Goal: Transaction & Acquisition: Obtain resource

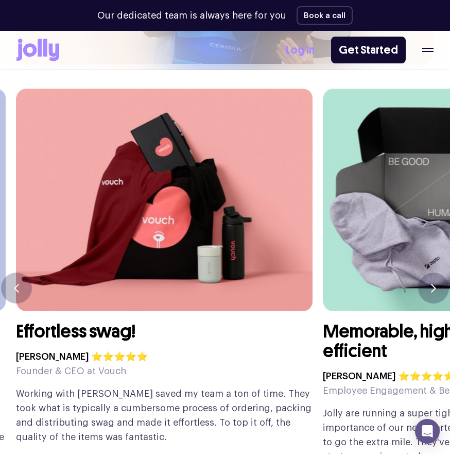
scroll to position [2505, 0]
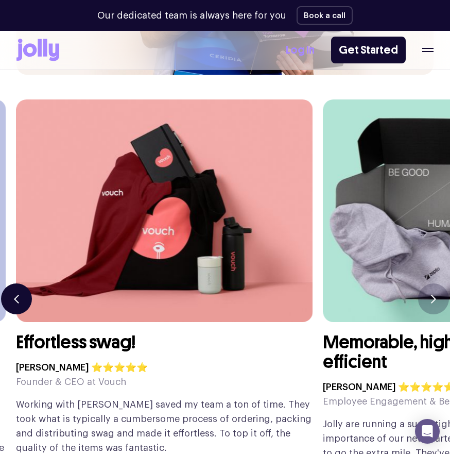
click at [19, 283] on button "button" at bounding box center [16, 298] width 31 height 31
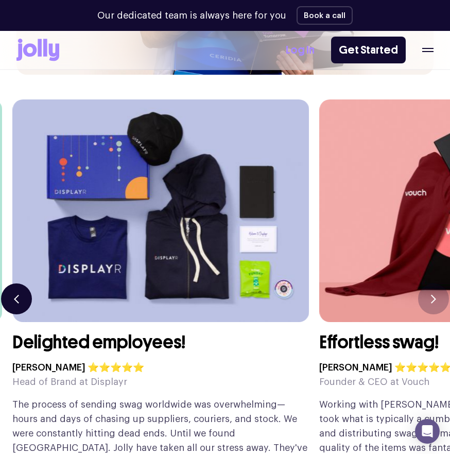
click at [19, 283] on button "button" at bounding box center [16, 298] width 31 height 31
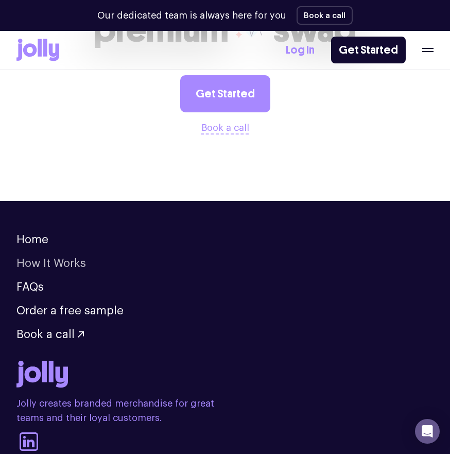
click at [46, 258] on link "How It Works" at bounding box center [51, 263] width 70 height 11
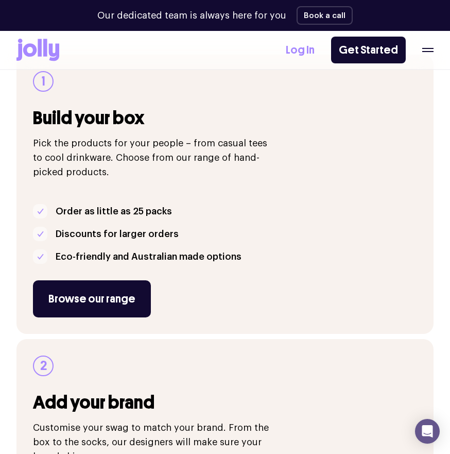
scroll to position [152, 0]
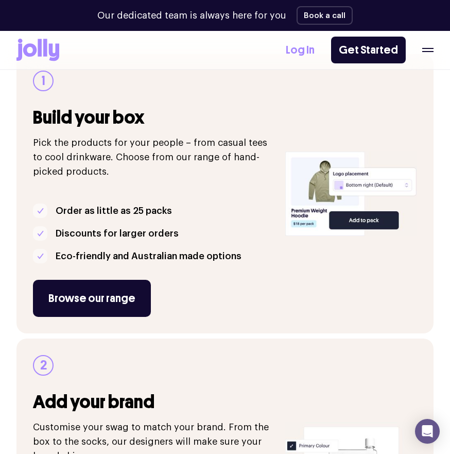
click at [139, 233] on p "Discounts for larger orders" at bounding box center [117, 233] width 123 height 14
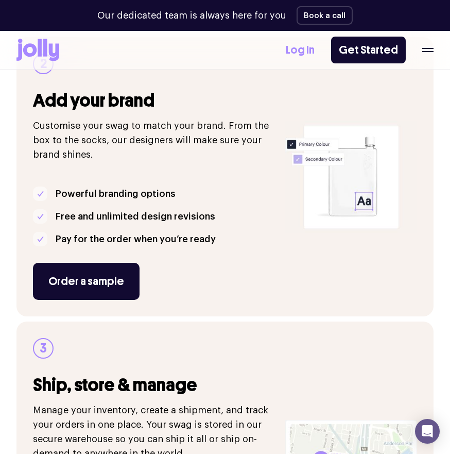
scroll to position [0, 0]
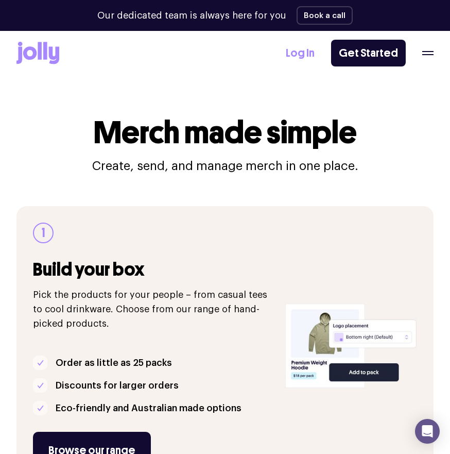
click at [414, 53] on div "Log In Get Started" at bounding box center [360, 53] width 148 height 27
click at [433, 53] on icon "button" at bounding box center [427, 53] width 11 height 4
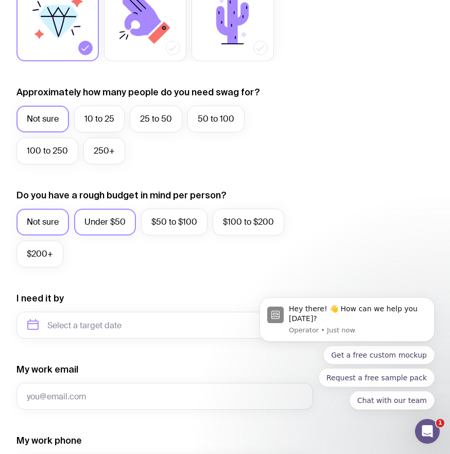
click at [109, 233] on label "Under $50" at bounding box center [105, 222] width 62 height 27
click at [0, 0] on input "Under $50" at bounding box center [0, 0] width 0 height 0
click at [88, 115] on label "10 to 25" at bounding box center [99, 119] width 50 height 27
click at [0, 0] on input "10 to 25" at bounding box center [0, 0] width 0 height 0
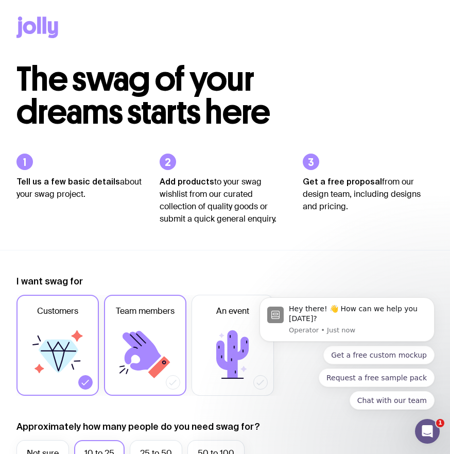
click at [138, 361] on icon at bounding box center [145, 355] width 62 height 62
click at [0, 0] on input "Team members" at bounding box center [0, 0] width 0 height 0
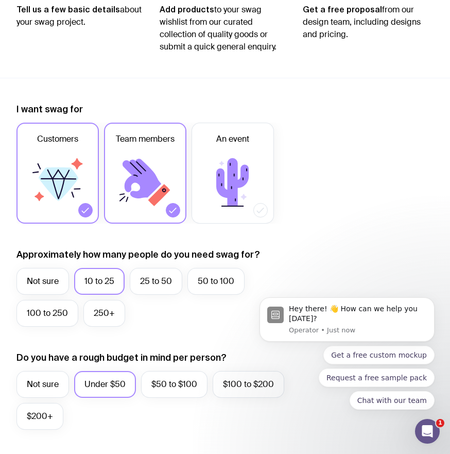
scroll to position [177, 0]
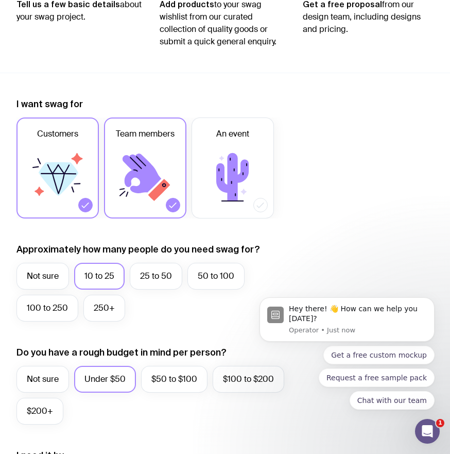
click at [55, 194] on icon at bounding box center [58, 177] width 62 height 62
click at [0, 0] on input "Customers" at bounding box center [0, 0] width 0 height 0
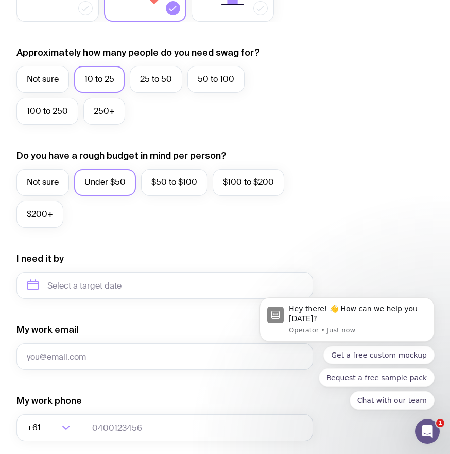
scroll to position [373, 0]
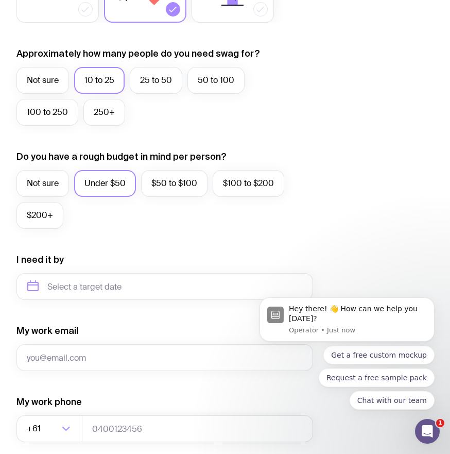
click at [81, 257] on div "I need it by" at bounding box center [164, 276] width 297 height 46
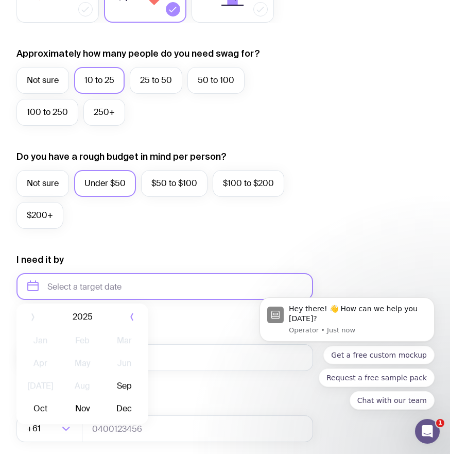
click at [78, 283] on input "text" at bounding box center [164, 286] width 297 height 27
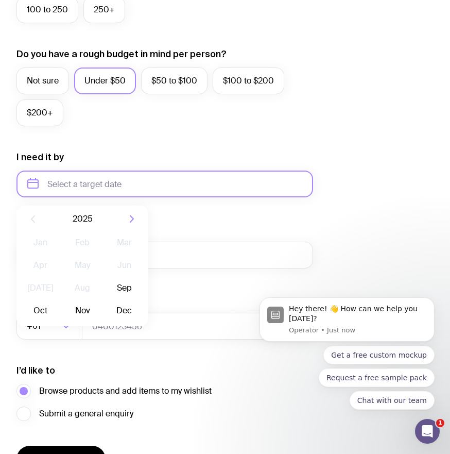
scroll to position [477, 0]
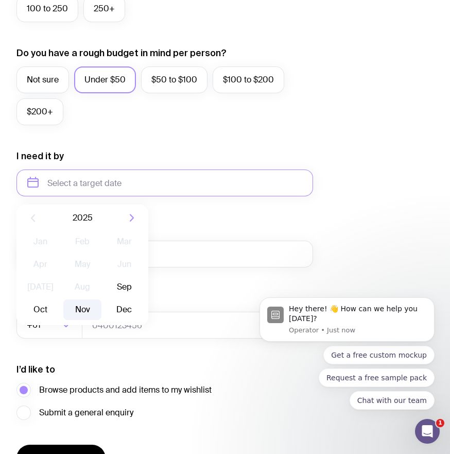
click at [106, 310] on button "Nov" at bounding box center [125, 309] width 38 height 21
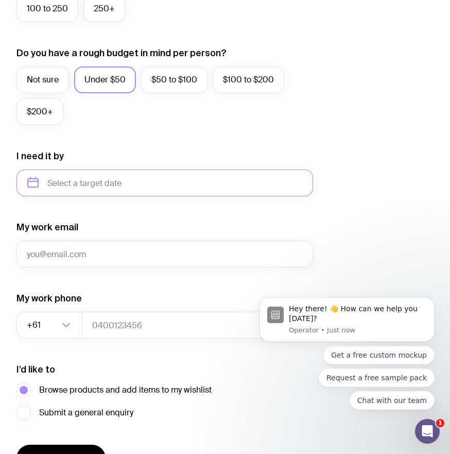
type input "[DATE]"
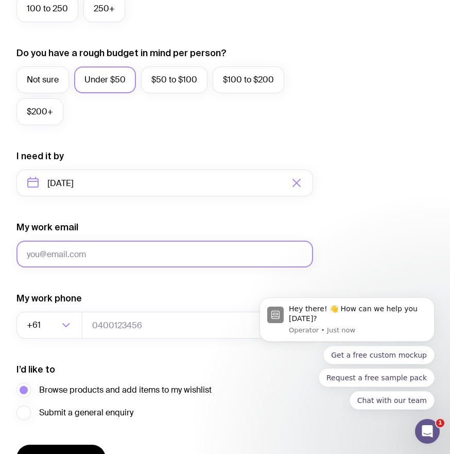
click at [48, 245] on input "My work email" at bounding box center [164, 254] width 297 height 27
type input "[EMAIL_ADDRESS][DOMAIN_NAME]"
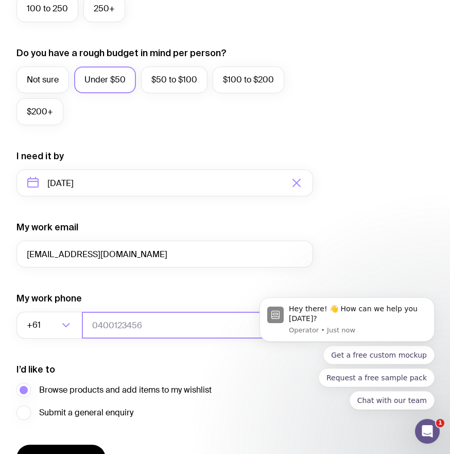
click at [111, 333] on input "tel" at bounding box center [197, 325] width 231 height 27
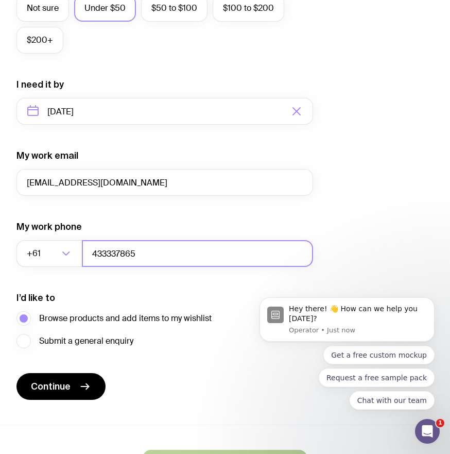
scroll to position [549, 0]
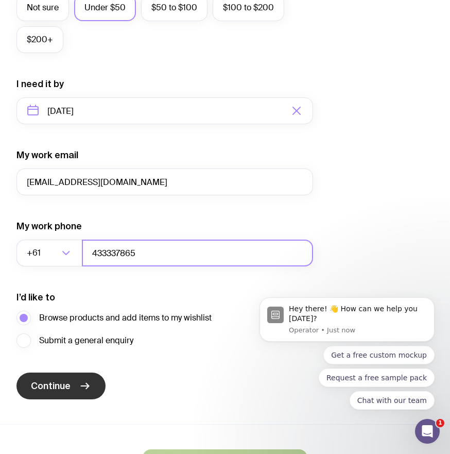
type input "433337865"
click at [67, 376] on button "Continue" at bounding box center [60, 386] width 89 height 27
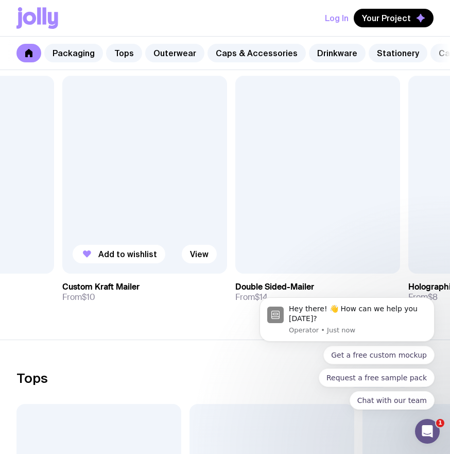
scroll to position [190, 0]
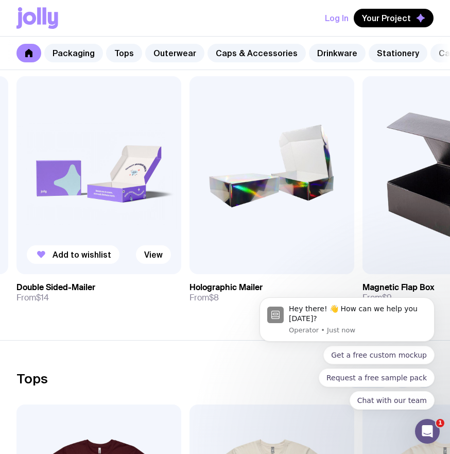
click at [121, 209] on img at bounding box center [98, 175] width 165 height 198
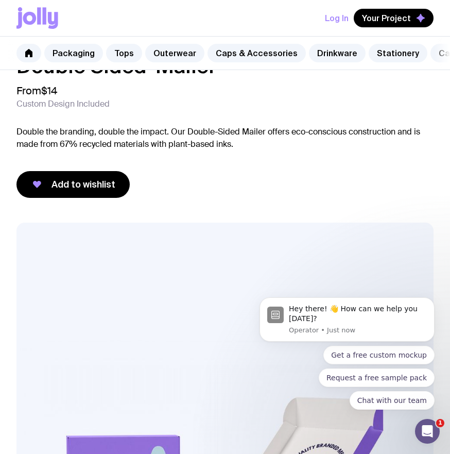
scroll to position [56, 0]
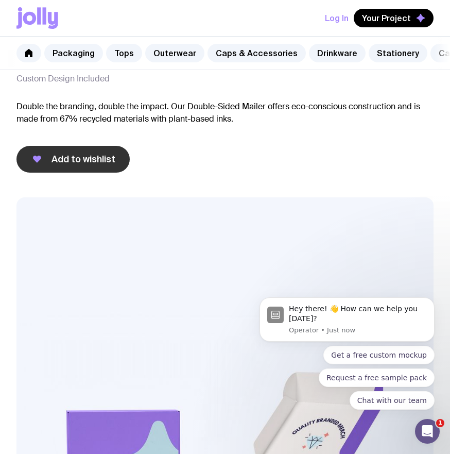
click at [87, 160] on button "Add to wishlist" at bounding box center [72, 159] width 113 height 27
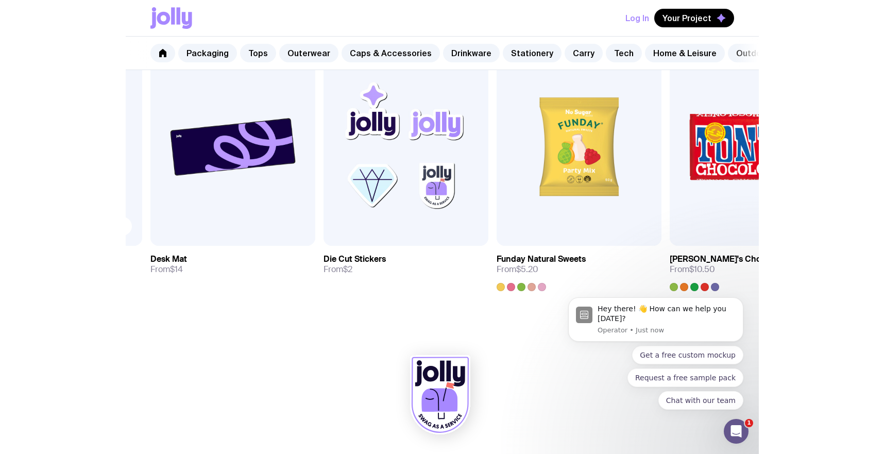
scroll to position [580, 0]
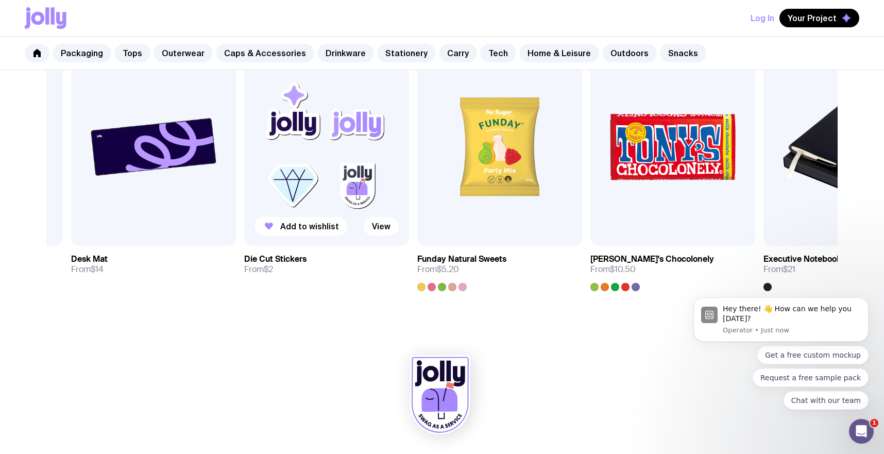
click at [312, 236] on img at bounding box center [326, 147] width 165 height 198
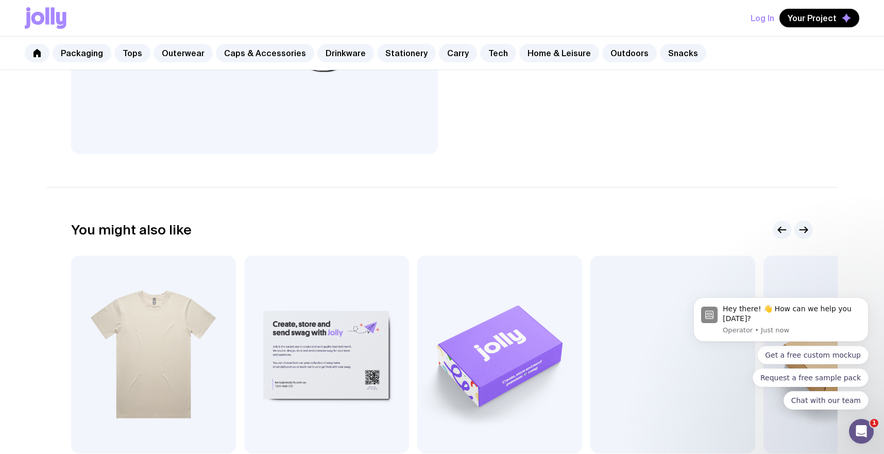
scroll to position [580, 0]
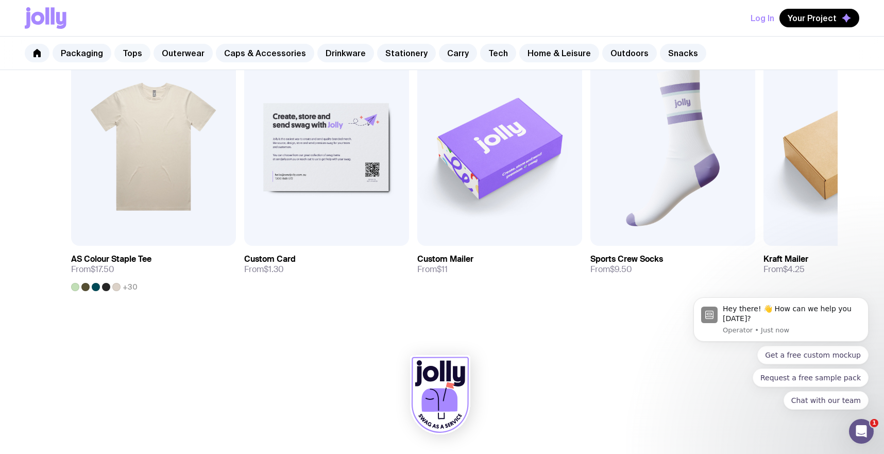
click at [131, 50] on link "Tops" at bounding box center [132, 53] width 36 height 19
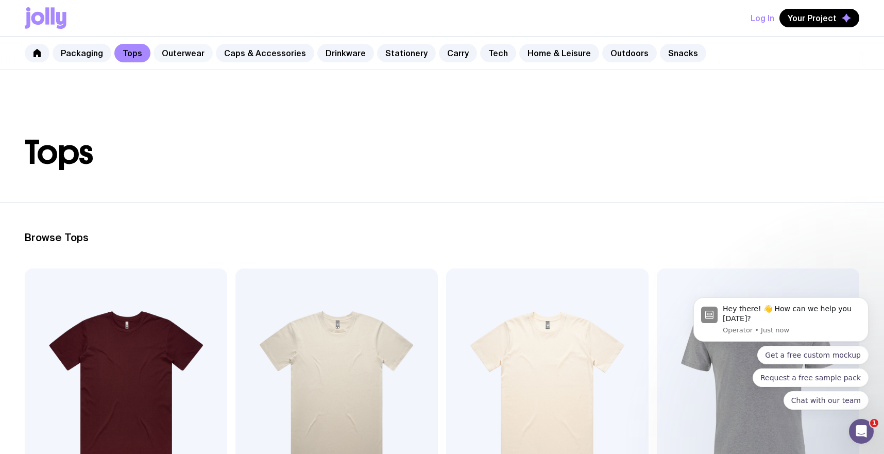
click at [174, 56] on link "Outerwear" at bounding box center [183, 53] width 59 height 19
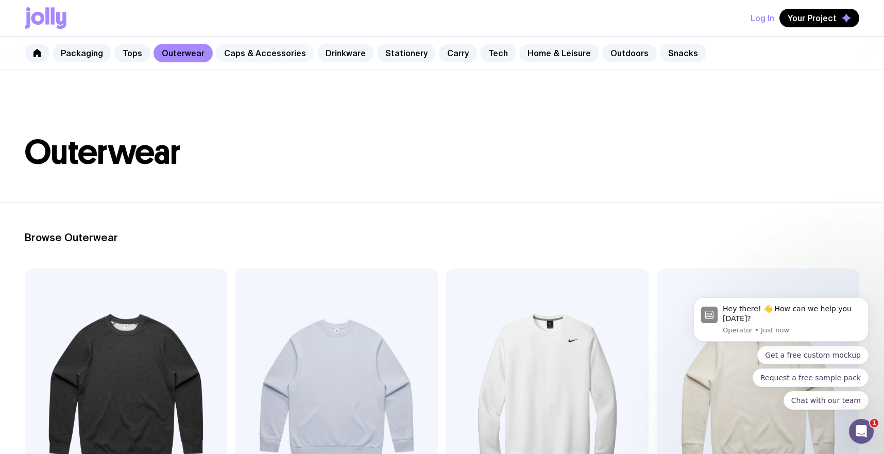
click at [270, 47] on link "Caps & Accessories" at bounding box center [265, 53] width 98 height 19
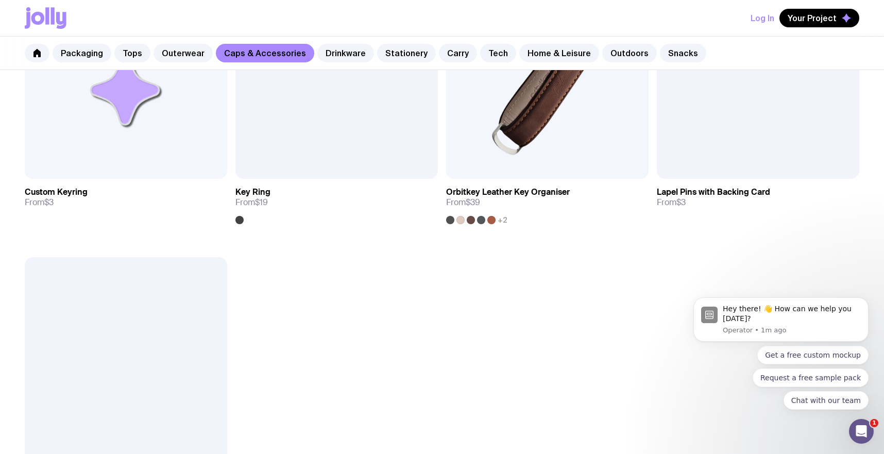
scroll to position [1785, 0]
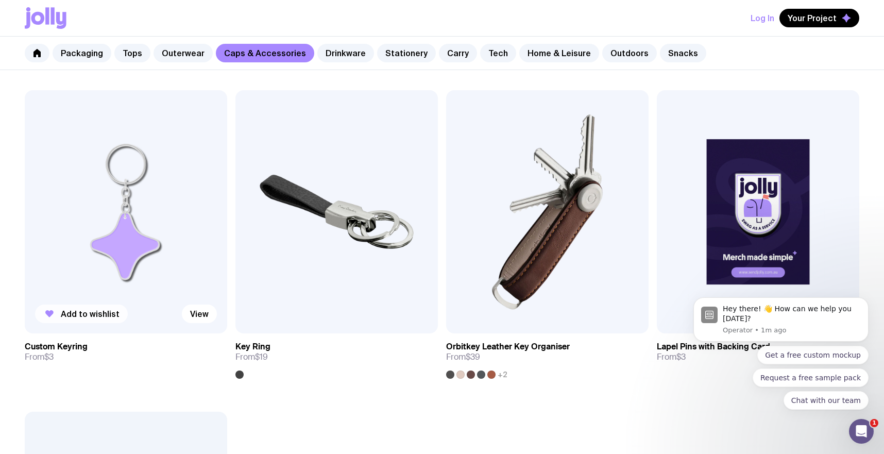
click at [88, 315] on span "Add to wishlist" at bounding box center [90, 314] width 59 height 10
click at [349, 56] on link "Drinkware" at bounding box center [345, 53] width 57 height 19
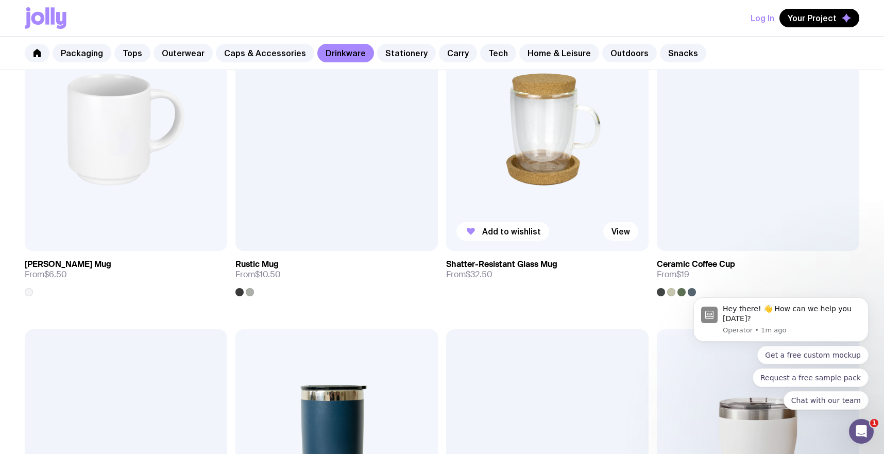
scroll to position [262, 0]
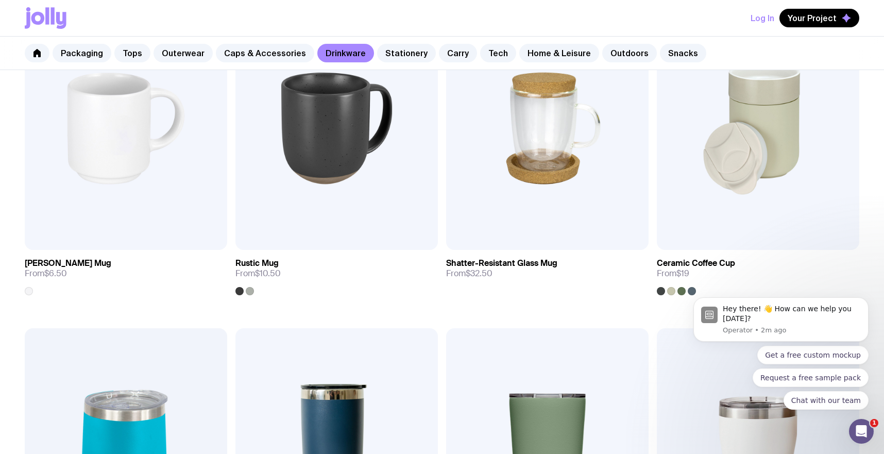
drag, startPoint x: 717, startPoint y: 225, endPoint x: 1400, endPoint y: 433, distance: 713.9
click at [450, 225] on body "Hey there! 👋 How can we help you [DATE]? Operator • 2m ago Get a free custom mo…" at bounding box center [781, 322] width 198 height 200
click at [450, 130] on img at bounding box center [758, 128] width 202 height 243
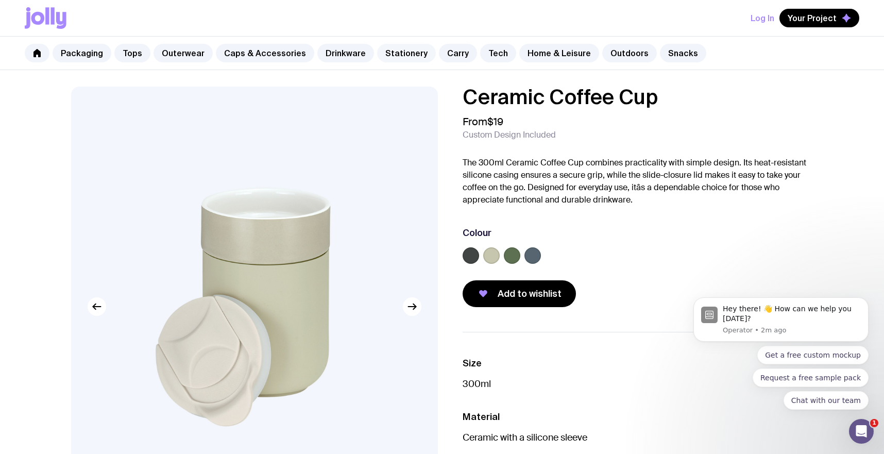
click at [399, 57] on link "Stationery" at bounding box center [406, 53] width 59 height 19
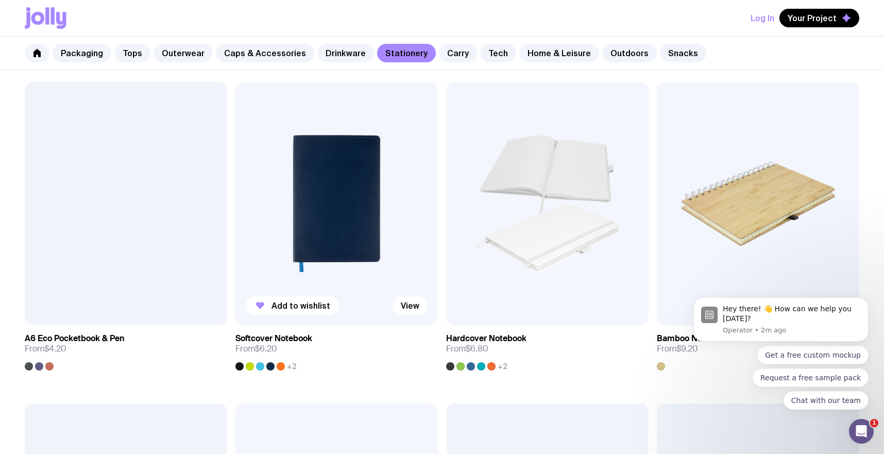
scroll to position [830, 0]
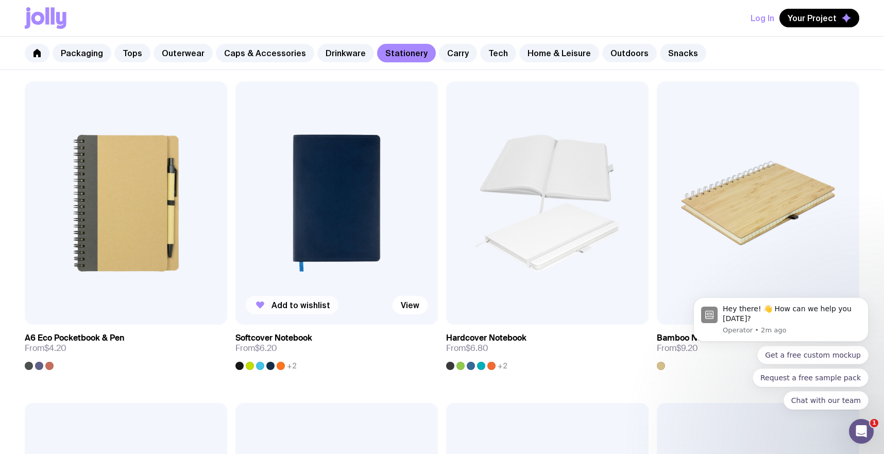
click at [292, 312] on button "Add to wishlist" at bounding box center [292, 305] width 93 height 19
click at [442, 41] on div "Packaging Tops Outerwear Caps & Accessories Drinkware Stationery Carry Tech Hom…" at bounding box center [442, 53] width 884 height 33
click at [442, 63] on div "Packaging Tops Outerwear Caps & Accessories Drinkware Stationery Carry Tech Hom…" at bounding box center [442, 53] width 884 height 33
click at [440, 52] on link "Carry" at bounding box center [458, 53] width 38 height 19
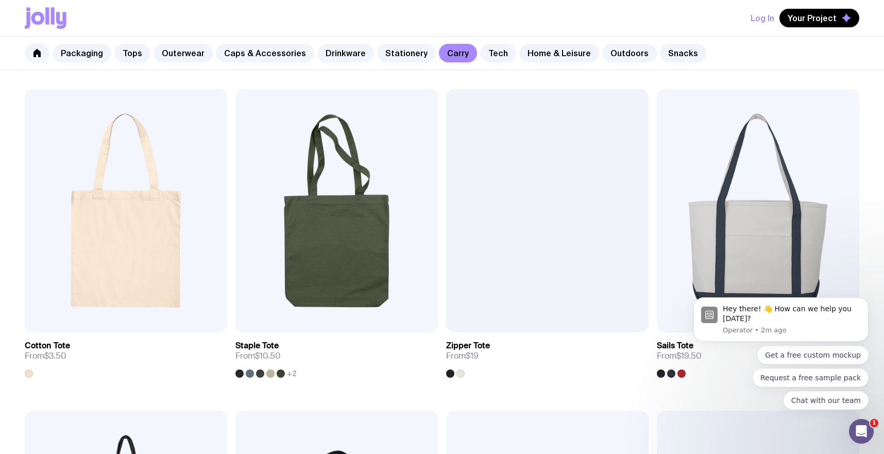
scroll to position [180, 0]
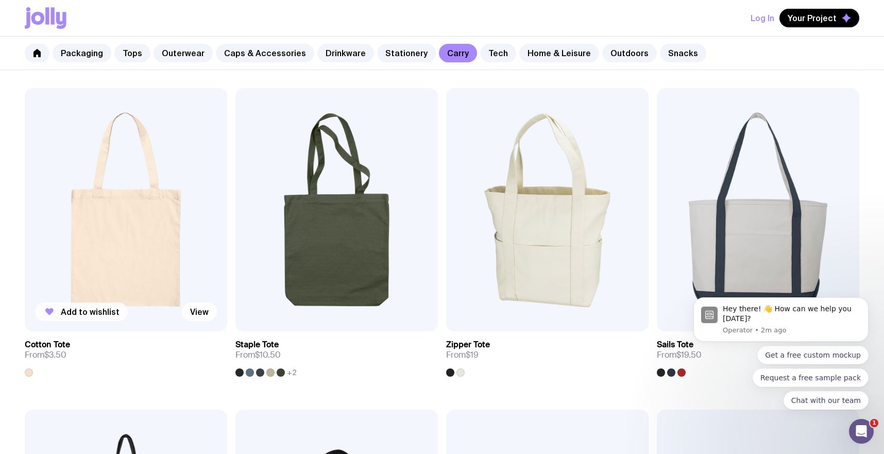
click at [77, 311] on span "Add to wishlist" at bounding box center [90, 312] width 59 height 10
click at [450, 49] on link "Home & Leisure" at bounding box center [559, 53] width 80 height 19
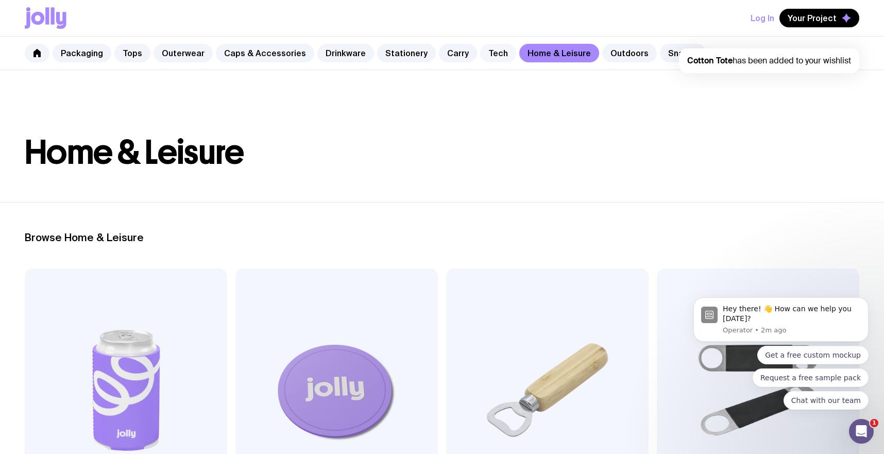
click at [450, 56] on div "Packaging Tops Outerwear Caps & Accessories Drinkware Stationery Carry Tech Hom…" at bounding box center [442, 53] width 884 height 33
click at [450, 57] on link "Outdoors" at bounding box center [629, 53] width 55 height 19
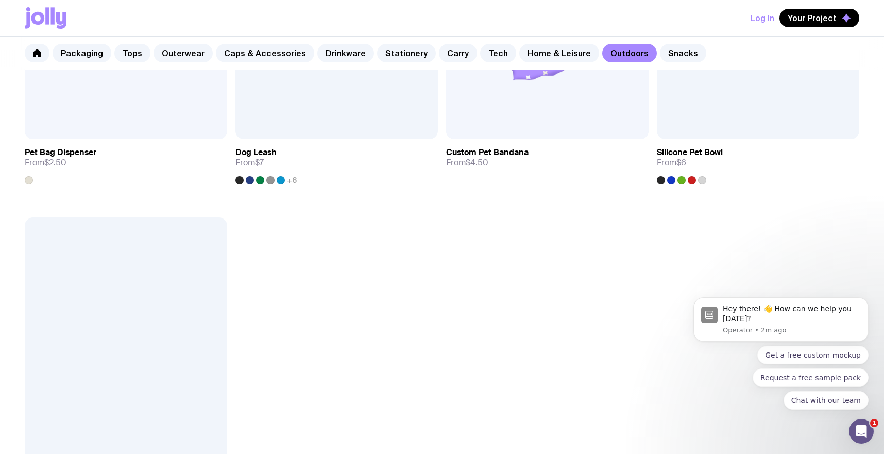
scroll to position [1655, 0]
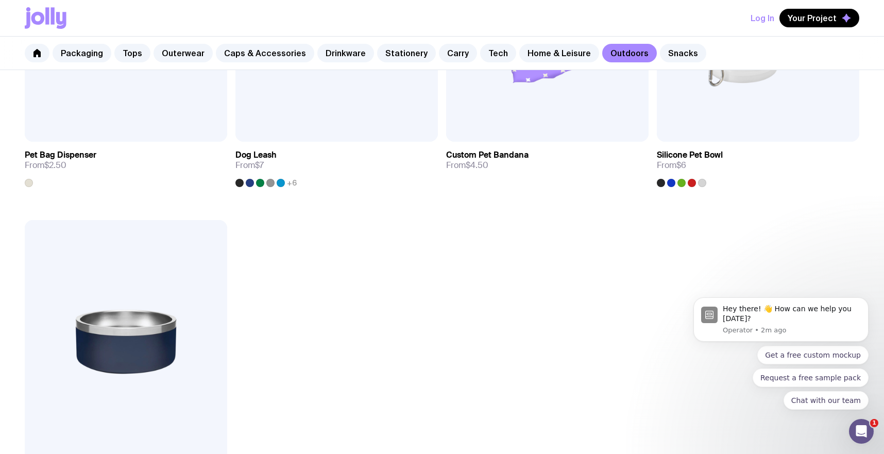
click at [450, 43] on div "Packaging Tops Outerwear Caps & Accessories Drinkware Stationery Carry Tech Hom…" at bounding box center [442, 53] width 884 height 33
click at [450, 52] on link "Snacks" at bounding box center [683, 53] width 46 height 19
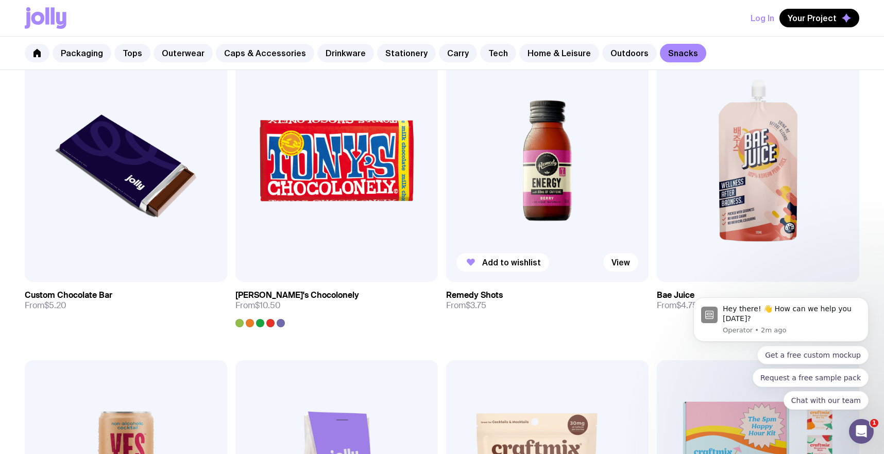
scroll to position [553, 0]
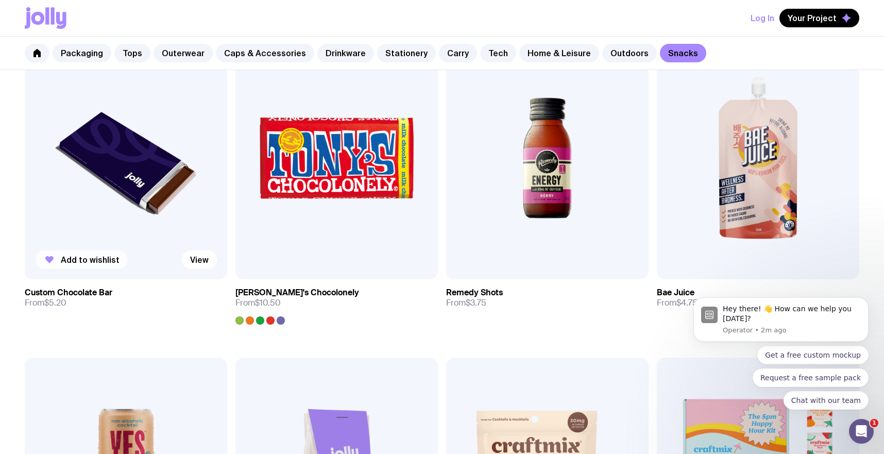
click at [81, 262] on span "Add to wishlist" at bounding box center [90, 260] width 59 height 10
click at [450, 263] on icon "button" at bounding box center [471, 259] width 12 height 12
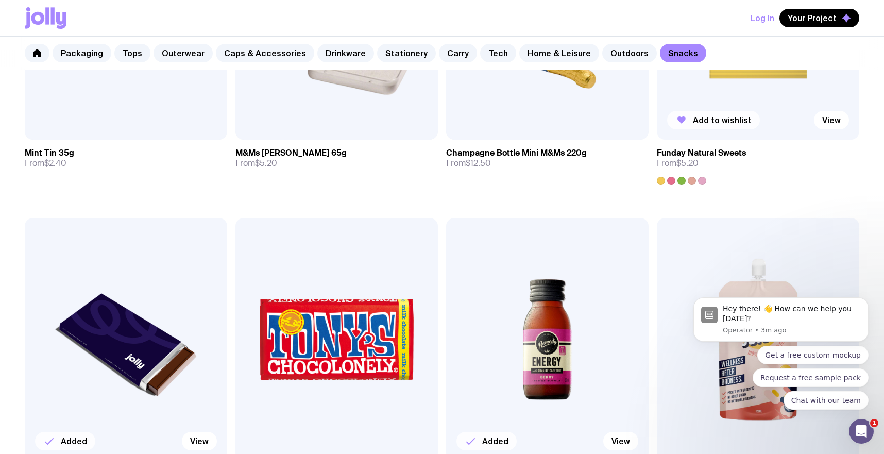
scroll to position [0, 0]
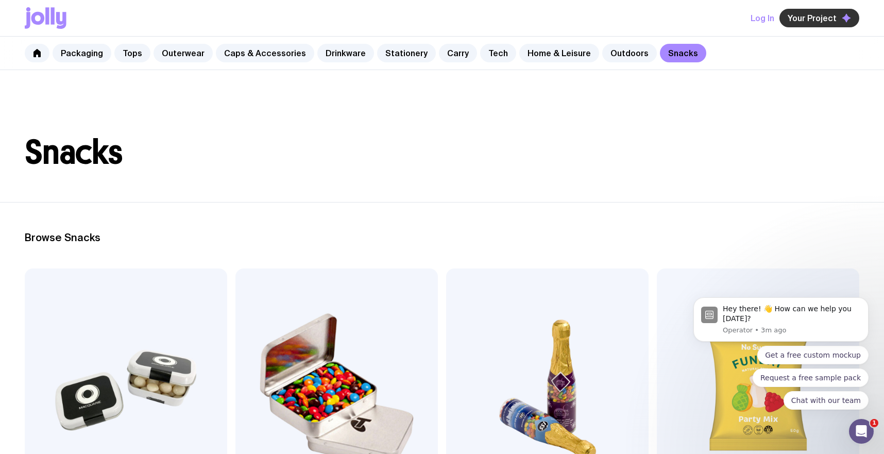
click at [450, 20] on span "Your Project" at bounding box center [812, 18] width 49 height 10
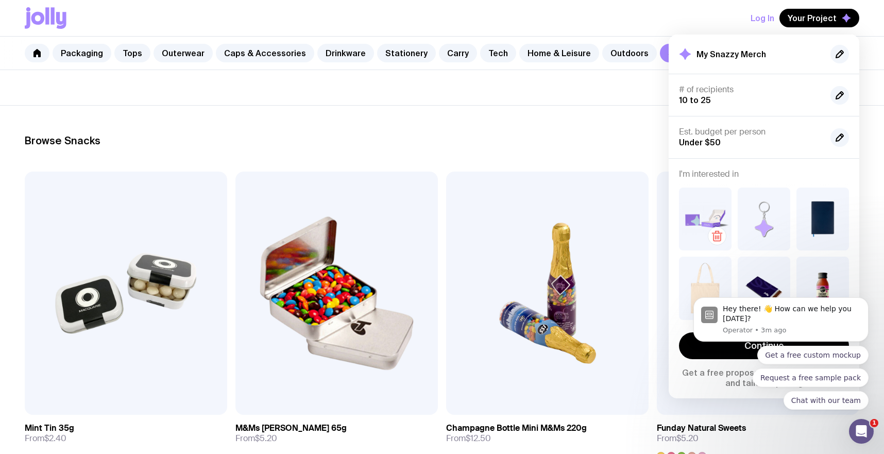
scroll to position [97, 0]
click at [450, 361] on div "Get a free custom mockup Request a free sample pack Chat with our team" at bounding box center [781, 378] width 175 height 64
click at [450, 350] on div "Get a free custom mockup Request a free sample pack Chat with our team" at bounding box center [781, 378] width 175 height 64
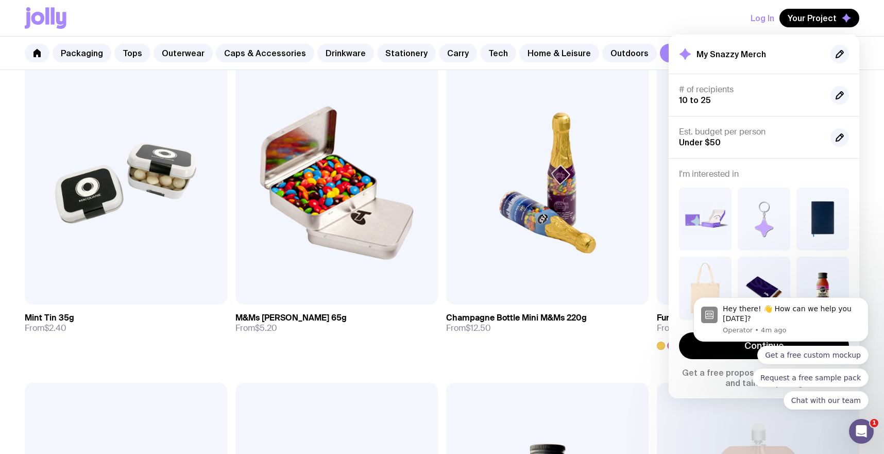
scroll to position [209, 0]
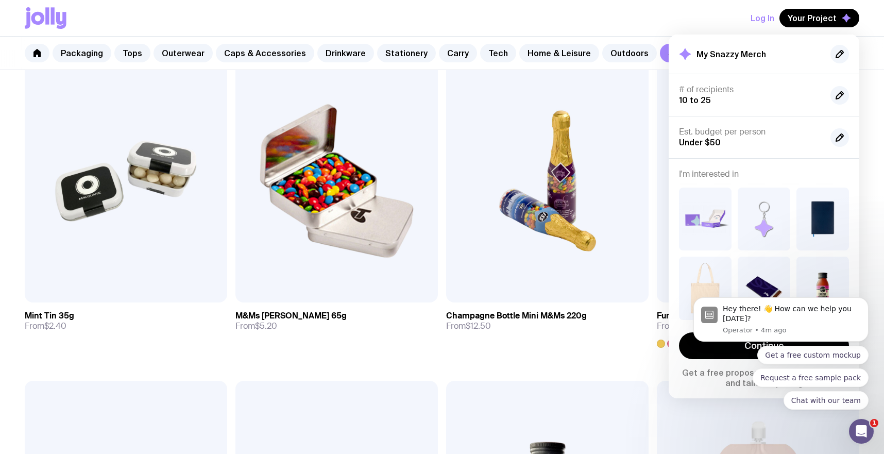
click at [450, 356] on div "Get a free custom mockup Request a free sample pack Chat with our team" at bounding box center [781, 378] width 175 height 64
click at [450, 51] on icon "button" at bounding box center [840, 54] width 12 height 12
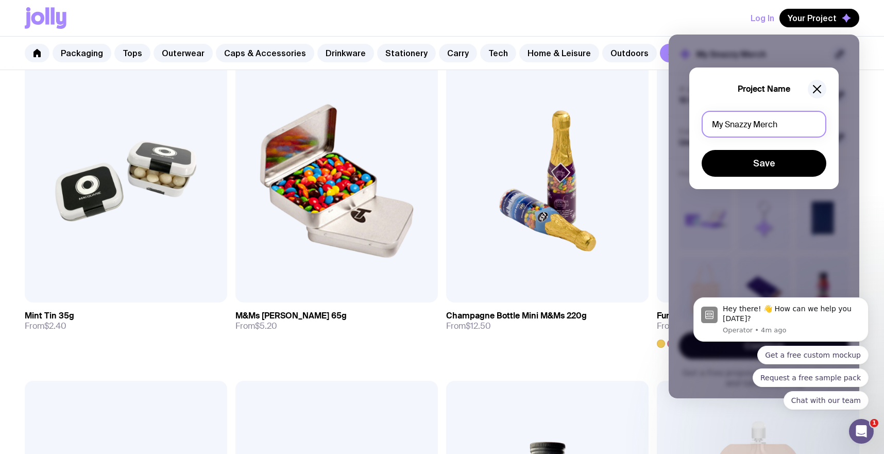
click at [450, 132] on input "My Snazzy Merch" at bounding box center [764, 124] width 125 height 27
drag, startPoint x: 788, startPoint y: 132, endPoint x: 668, endPoint y: 103, distance: 124.1
click at [450, 104] on div "Project Name My Snazzy Merch Save" at bounding box center [764, 217] width 191 height 364
type input "Kora Pilates"
click at [450, 155] on button "Save" at bounding box center [764, 163] width 125 height 27
